Goal: Transaction & Acquisition: Purchase product/service

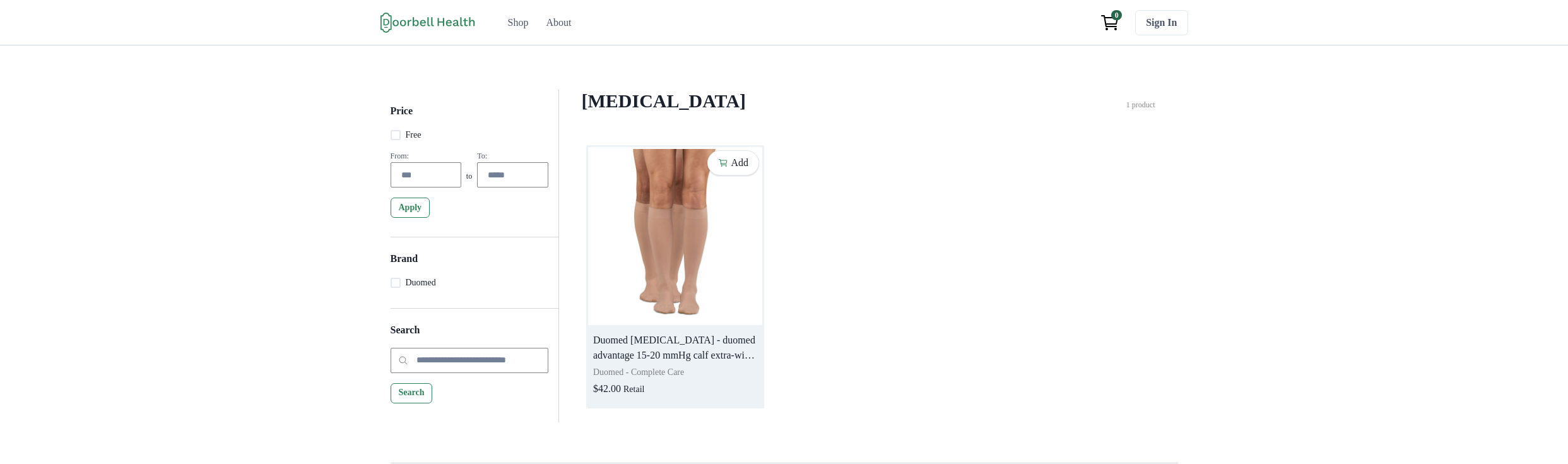
click at [651, 325] on img at bounding box center [675, 236] width 174 height 178
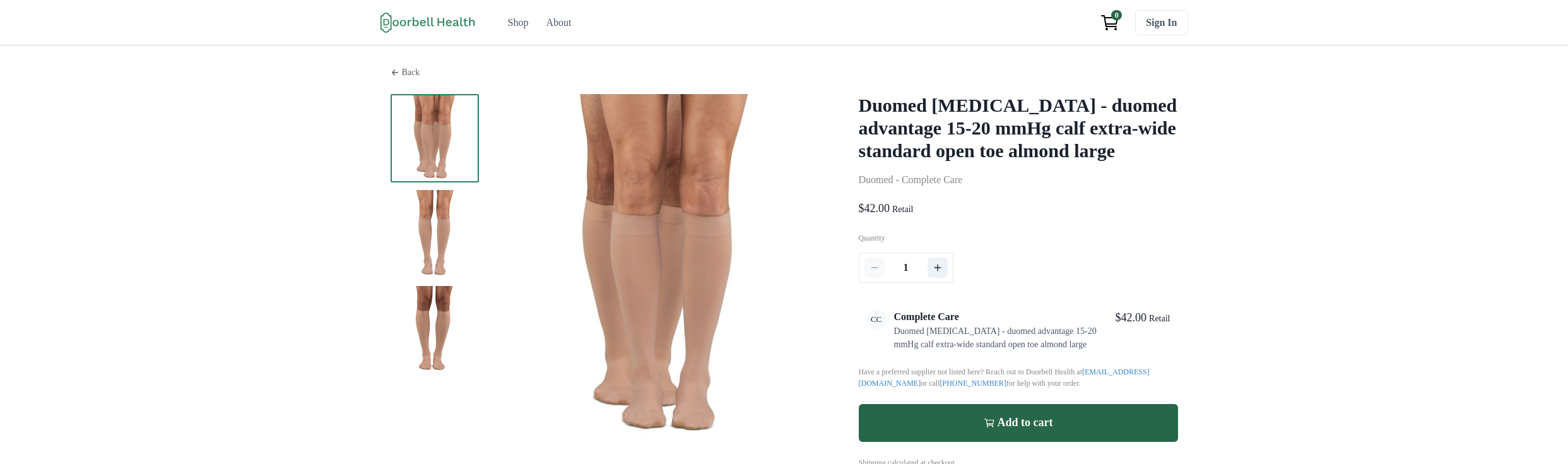
click at [390, 77] on icon at bounding box center [395, 73] width 9 height 9
